Goal: Task Accomplishment & Management: Use online tool/utility

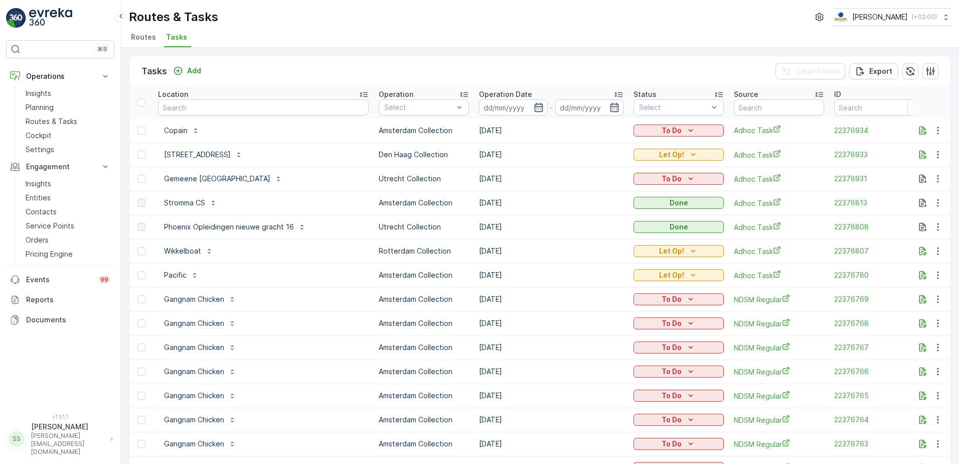
click at [246, 23] on div "Routes & Tasks [PERSON_NAME] ( +02:00 )" at bounding box center [540, 17] width 822 height 18
click at [203, 103] on input "text" at bounding box center [263, 107] width 211 height 16
type input "scheltema"
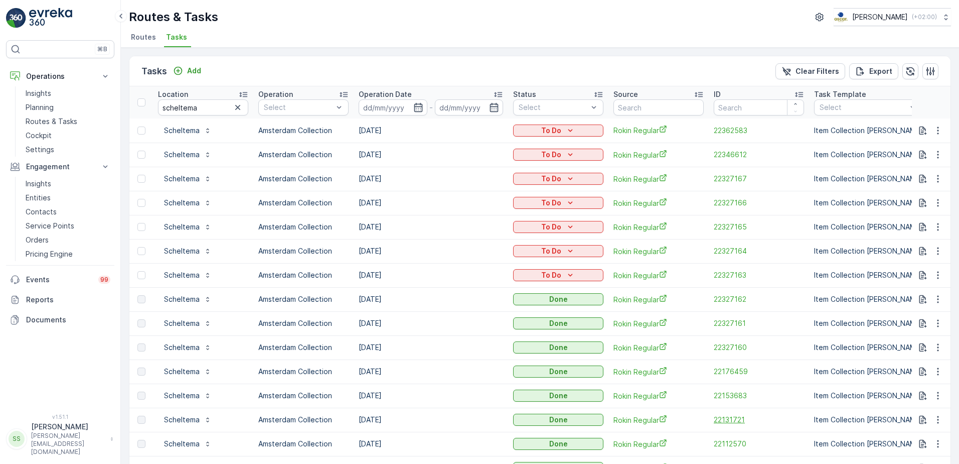
click at [735, 419] on span "22131721" at bounding box center [759, 419] width 90 height 10
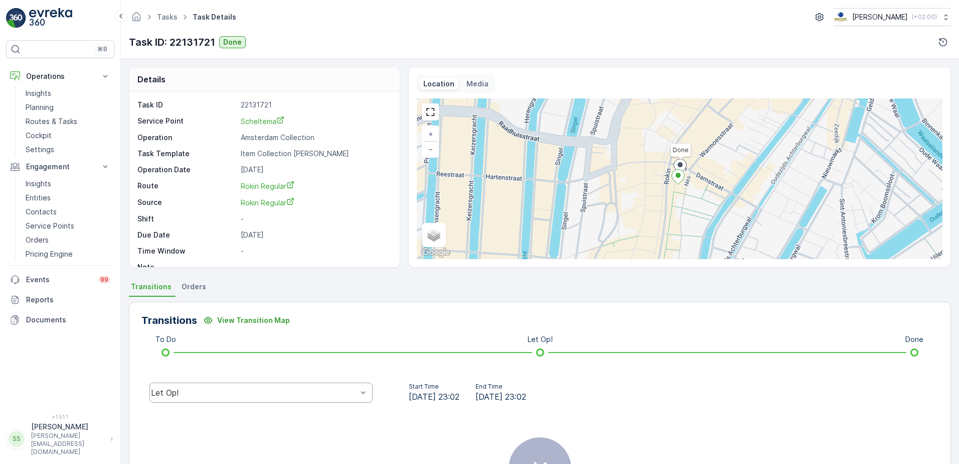
click at [212, 399] on div "Let Op!" at bounding box center [261, 392] width 223 height 20
click at [169, 314] on span "Done" at bounding box center [166, 316] width 20 height 9
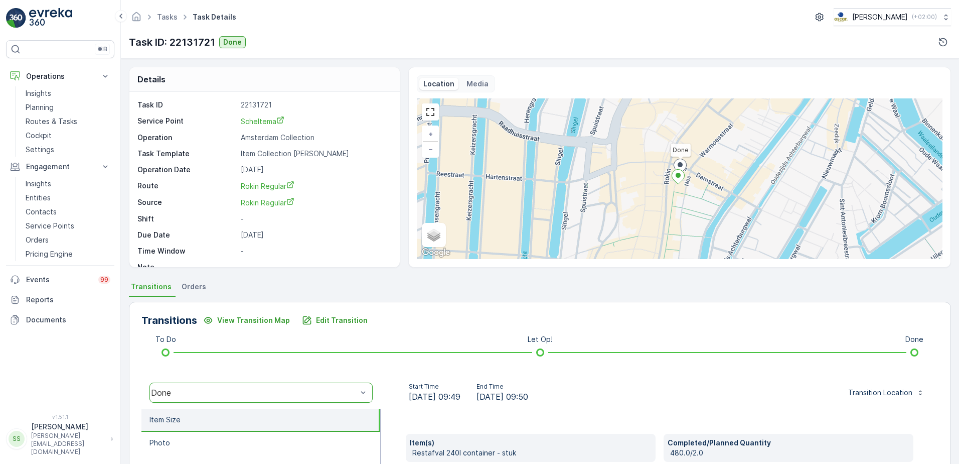
drag, startPoint x: 404, startPoint y: 377, endPoint x: 368, endPoint y: 352, distance: 44.0
click at [404, 377] on div "Start Time [DATE] 09:49 End Time [DATE] 09:50 Transition Location" at bounding box center [660, 392] width 558 height 32
click at [330, 314] on button "Edit Transition" at bounding box center [335, 320] width 78 height 16
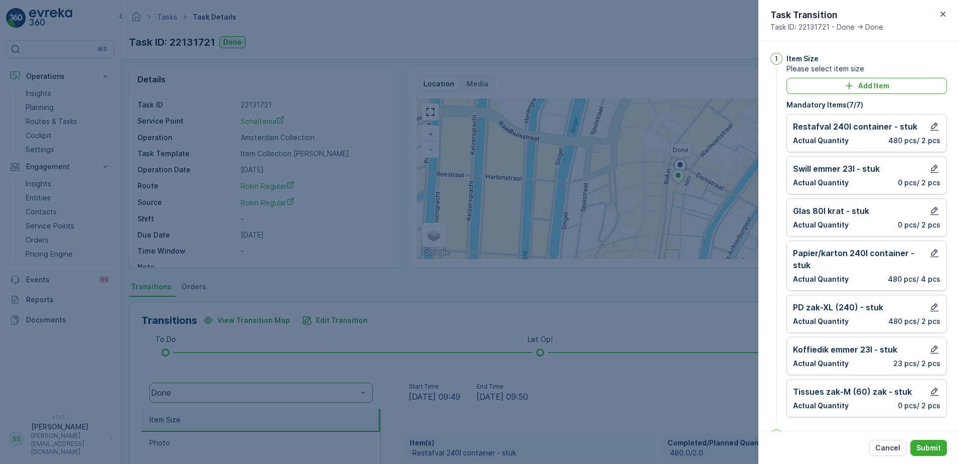
click at [839, 129] on p "Restafval 240l container - stuk" at bounding box center [855, 126] width 124 height 12
drag, startPoint x: 839, startPoint y: 129, endPoint x: 849, endPoint y: 151, distance: 24.0
click at [849, 151] on div "Restafval 240l container - stuk Actual Quantity 480 pcs / 2 pcs" at bounding box center [867, 133] width 161 height 38
click at [934, 125] on icon "button" at bounding box center [935, 126] width 9 height 9
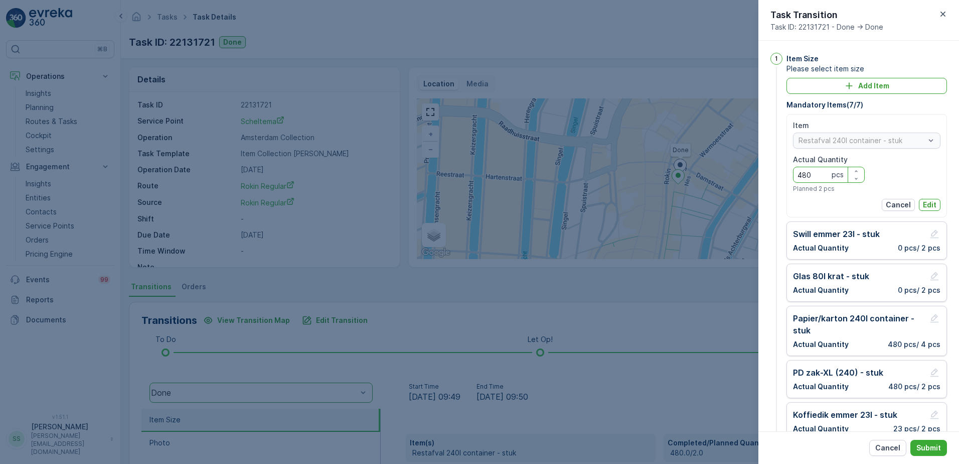
drag, startPoint x: 814, startPoint y: 176, endPoint x: 732, endPoint y: 172, distance: 82.4
click at [732, 172] on div "Tasks Task Details [PERSON_NAME] ( +02:00 ) Task ID: 22131721 Done Details Task…" at bounding box center [540, 232] width 838 height 464
type Quantity "2"
click at [928, 206] on p "Edit" at bounding box center [930, 205] width 14 height 10
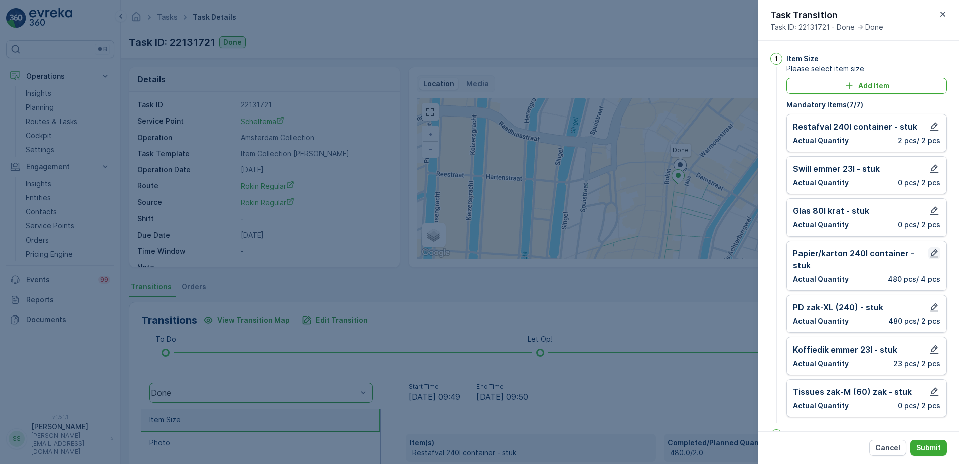
click at [930, 251] on icon "button" at bounding box center [935, 253] width 10 height 10
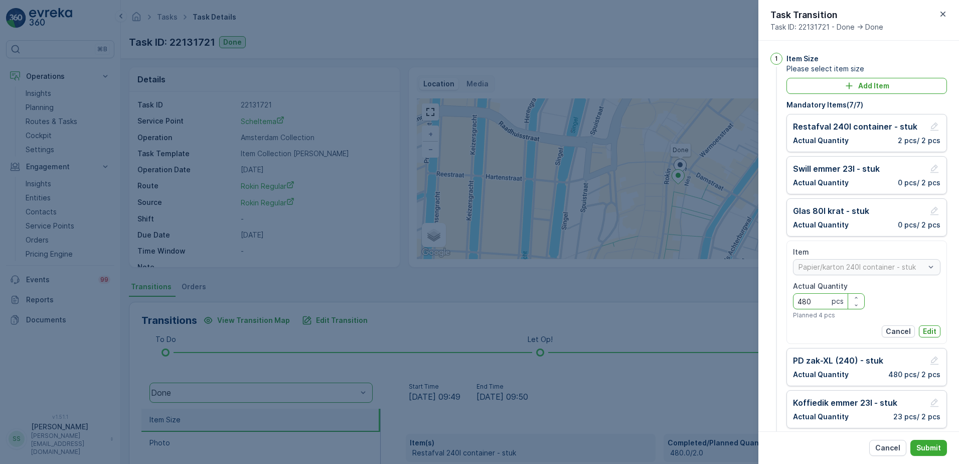
click at [759, 303] on div "1 Item Size Please select item size Add Item Mandatory Items ( 7 / 7 ) Restafva…" at bounding box center [859, 236] width 201 height 390
type Quantity "2"
click at [927, 330] on p "Edit" at bounding box center [930, 331] width 14 height 10
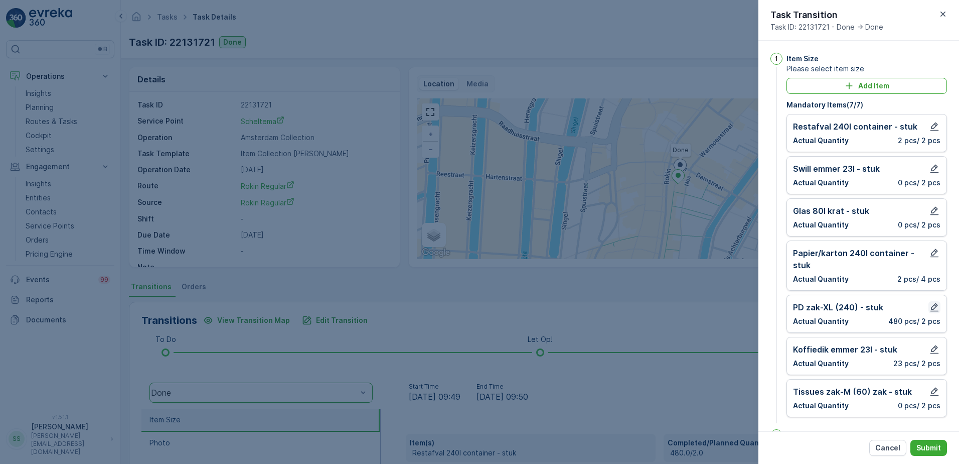
click at [932, 306] on icon "button" at bounding box center [935, 307] width 10 height 10
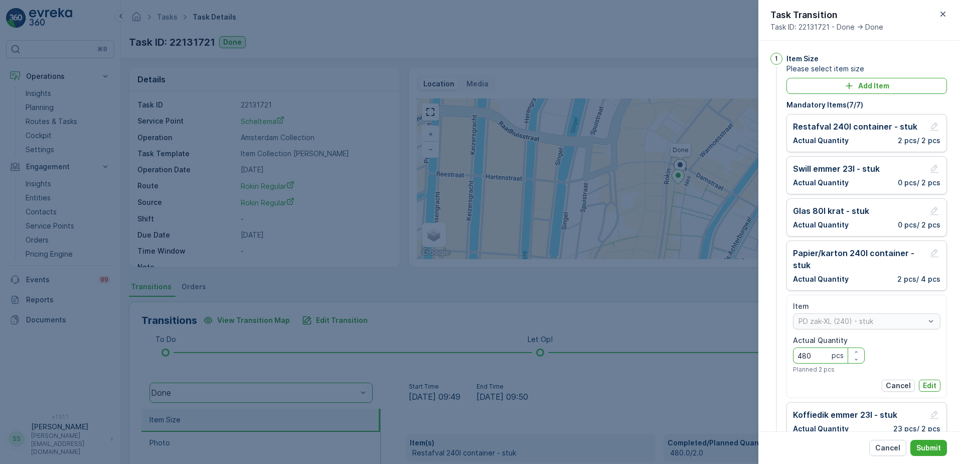
drag, startPoint x: 819, startPoint y: 355, endPoint x: 761, endPoint y: 356, distance: 58.2
click at [761, 356] on div "1 Item Size Please select item size Add Item Mandatory Items ( 7 / 7 ) Restafva…" at bounding box center [859, 236] width 201 height 390
type Quantity "2"
click at [929, 383] on p "Edit" at bounding box center [930, 385] width 14 height 10
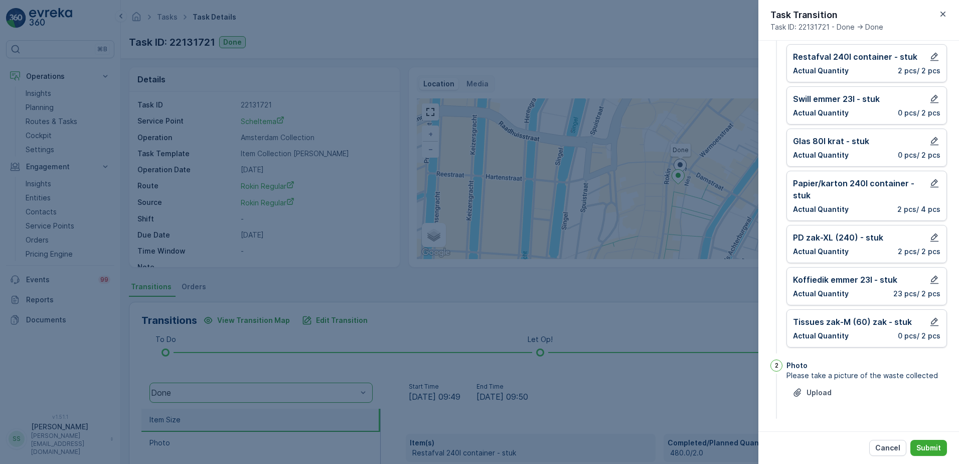
scroll to position [71, 0]
click at [935, 277] on icon "button" at bounding box center [935, 278] width 9 height 9
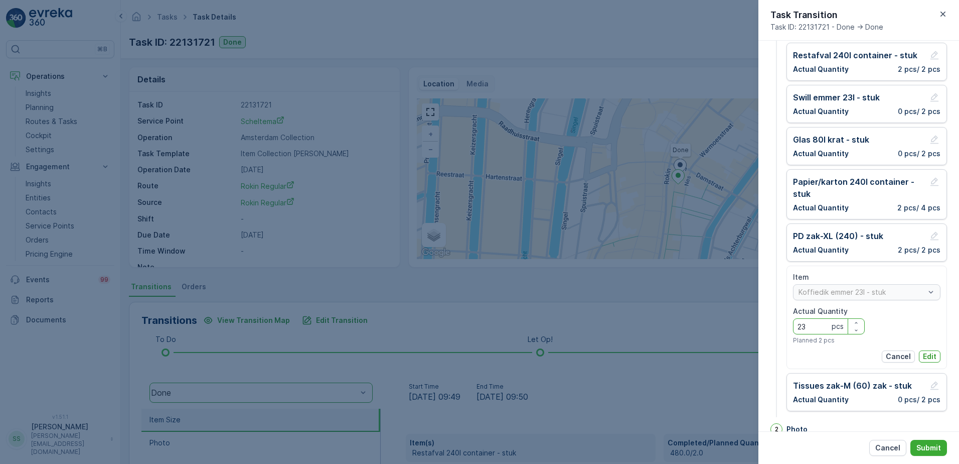
drag, startPoint x: 791, startPoint y: 327, endPoint x: 779, endPoint y: 323, distance: 13.3
click at [779, 325] on div "1 Item Size Please select item size Add Item Mandatory Items ( 7 / 7 ) Restafva…" at bounding box center [859, 200] width 177 height 438
type Quantity "1"
click at [931, 354] on p "Edit" at bounding box center [930, 356] width 14 height 10
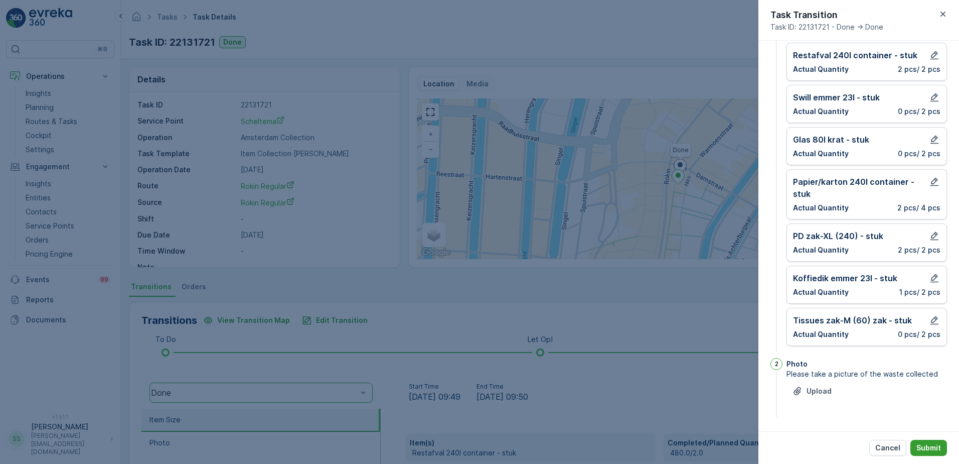
click at [933, 440] on div "Cancel Submit" at bounding box center [859, 447] width 201 height 33
click at [934, 445] on p "Submit" at bounding box center [929, 448] width 25 height 10
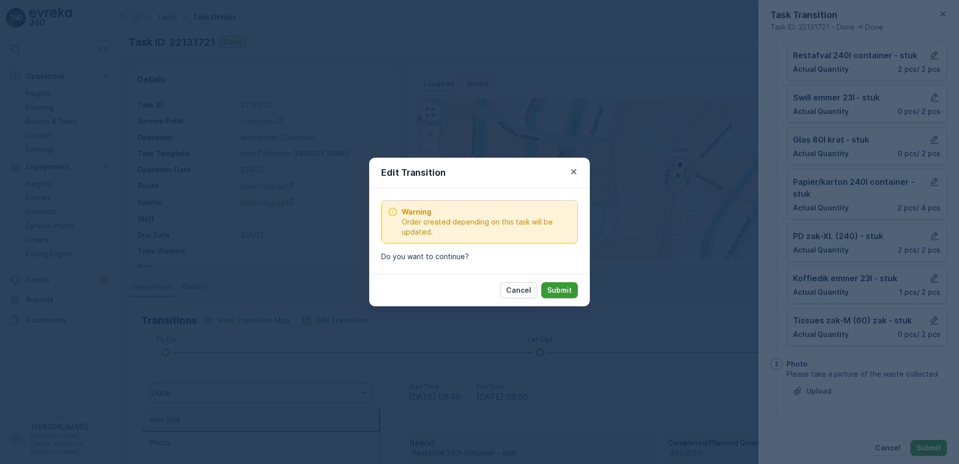
click at [569, 294] on p "Submit" at bounding box center [559, 290] width 25 height 10
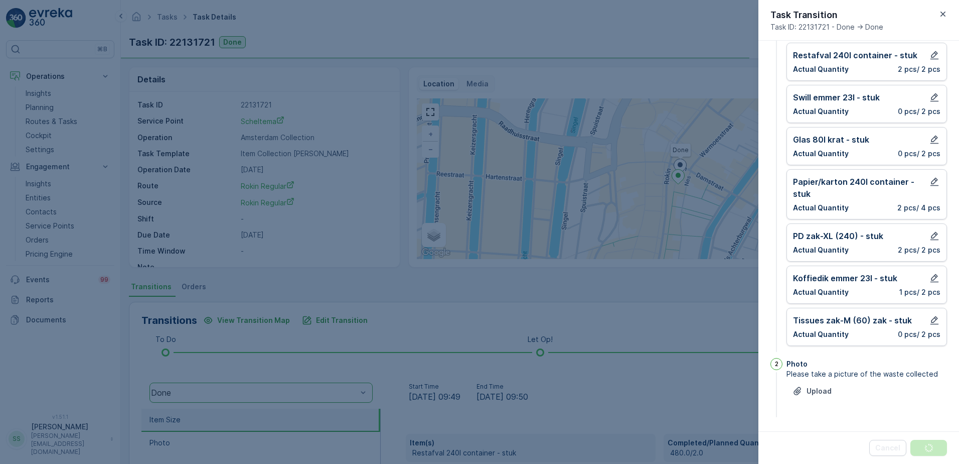
scroll to position [0, 0]
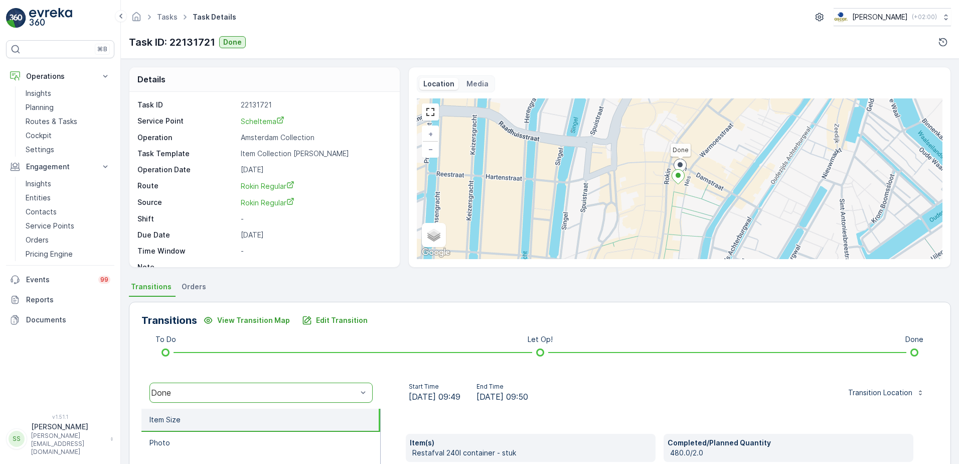
click at [608, 325] on div "Transitions View Transition Map Edit Transition" at bounding box center [540, 320] width 797 height 16
